Goal: Information Seeking & Learning: Understand process/instructions

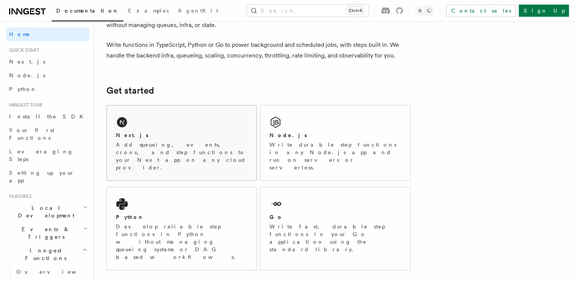
drag, startPoint x: 0, startPoint y: 0, endPoint x: 223, endPoint y: 148, distance: 267.5
click at [223, 148] on p "Add queueing, events, crons, and step functions to your Next app on any cloud p…" at bounding box center [182, 156] width 132 height 30
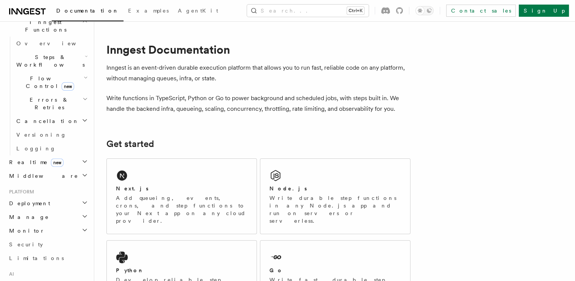
scroll to position [228, 0]
click at [44, 197] on h2 "Deployment" at bounding box center [47, 204] width 83 height 14
click at [46, 210] on link "Overview" at bounding box center [51, 217] width 76 height 14
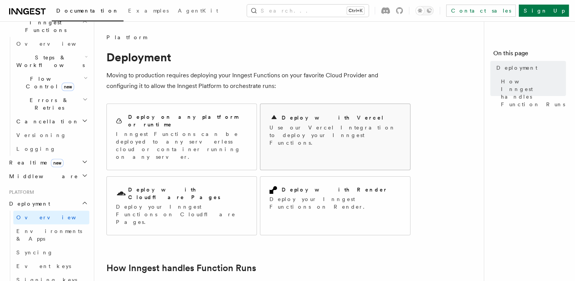
click at [301, 142] on div "Deploy with Vercel Use our Vercel Integration to deploy your Inngest Functions." at bounding box center [336, 130] width 150 height 52
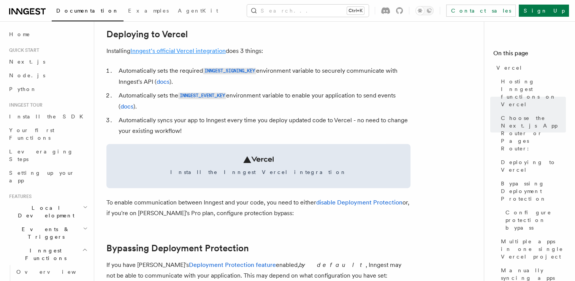
scroll to position [380, 0]
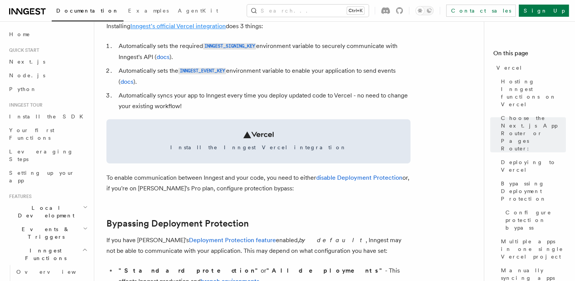
click at [207, 28] on link "Inngest's official Vercel integration" at bounding box center [177, 25] width 95 height 7
